Goal: Information Seeking & Learning: Learn about a topic

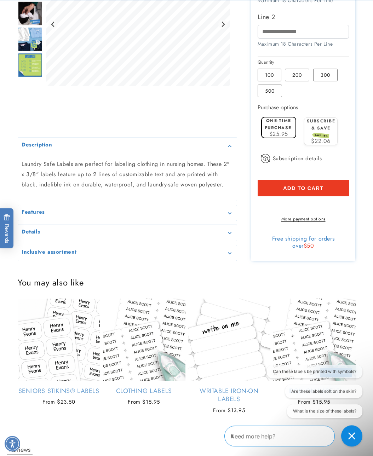
scroll to position [327, 0]
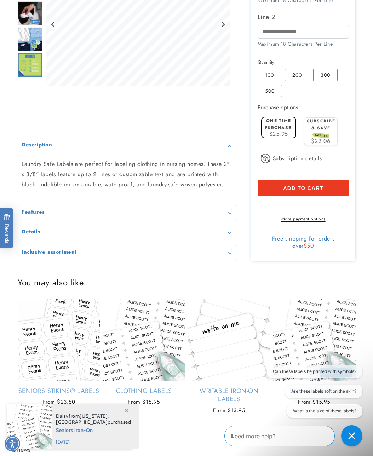
click at [88, 393] on link "Seniors Stikins® Labels" at bounding box center [59, 391] width 82 height 8
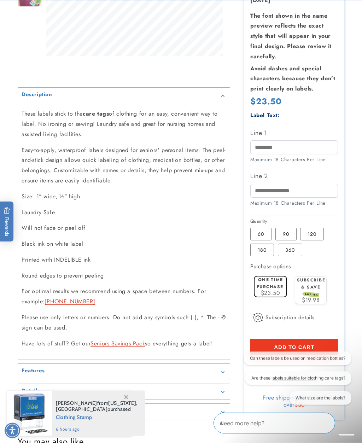
scroll to position [208, 0]
click at [133, 348] on link "Seniors Savings Pack" at bounding box center [118, 344] width 54 height 8
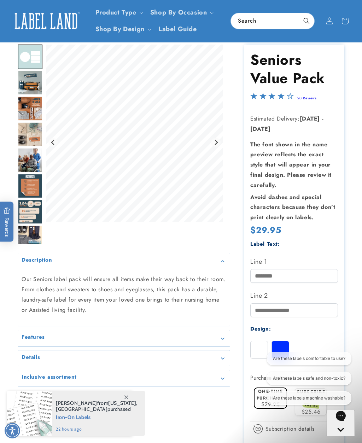
scroll to position [39, 0]
click at [309, 98] on link "20 Reviews" at bounding box center [306, 98] width 19 height 5
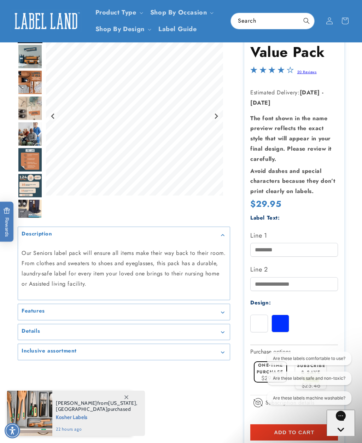
scroll to position [65, 0]
